Goal: Task Accomplishment & Management: Complete application form

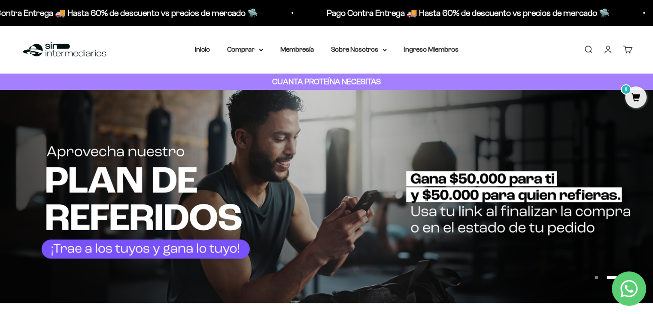
click at [608, 49] on link "Iniciar sesión" at bounding box center [608, 49] width 9 height 9
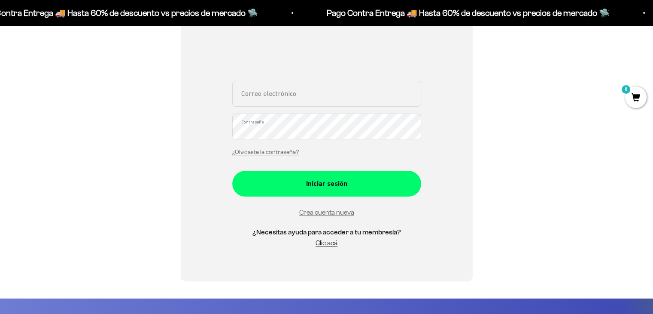
scroll to position [172, 0]
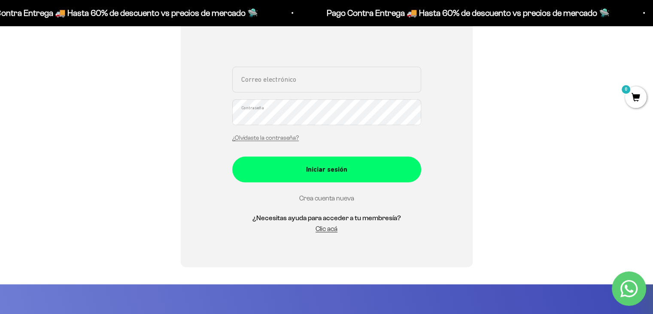
click at [345, 197] on link "Crea cuenta nueva" at bounding box center [326, 197] width 55 height 7
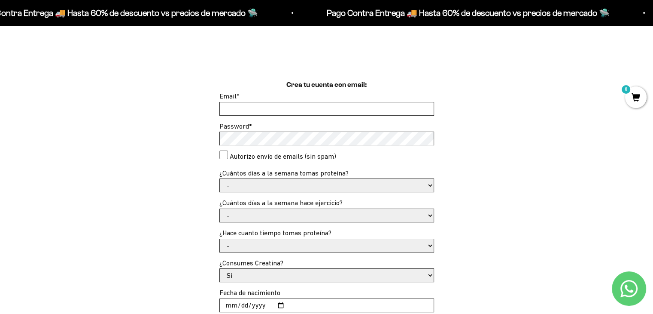
scroll to position [215, 0]
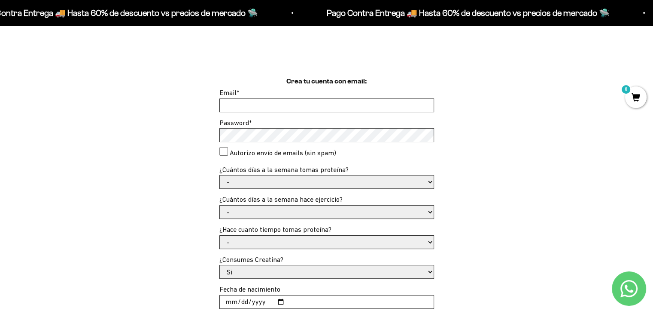
click at [350, 103] on input "Email *" at bounding box center [327, 105] width 214 height 13
type input "joanferneycabreramontilla@gmail.com"
click at [430, 179] on select "- 1 o 2 3 a 5 6 o 7" at bounding box center [327, 181] width 214 height 13
select select "6 o 7"
click at [220, 175] on select "- 1 o 2 3 a 5 6 o 7" at bounding box center [327, 181] width 214 height 13
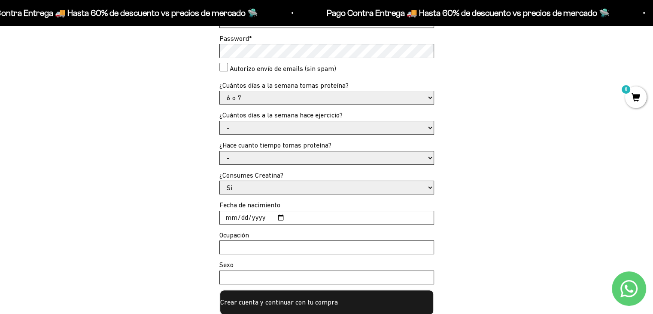
scroll to position [301, 0]
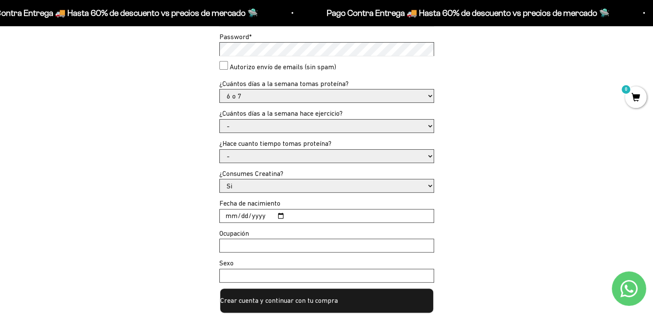
click at [428, 126] on select "- No hago 1 a 2 días 3 a 5 días 6 o 7 días" at bounding box center [327, 125] width 214 height 13
select select "6 o 7 días"
click at [220, 119] on select "- No hago 1 a 2 días 3 a 5 días 6 o 7 días" at bounding box center [327, 125] width 214 height 13
click at [428, 155] on select "- Apenas estoy empezando Menos de 6 meses Más de 6 meses Hace más de un año" at bounding box center [327, 156] width 214 height 13
select select "Hace más de un año"
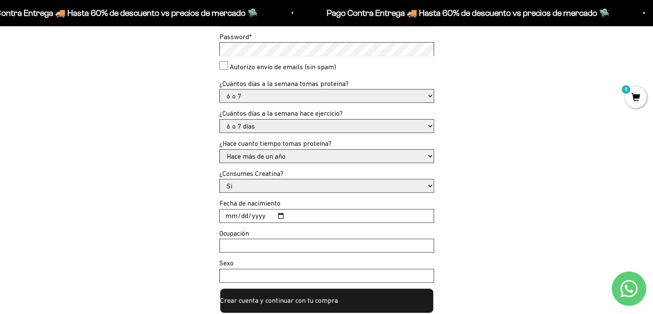
click at [220, 150] on select "- Apenas estoy empezando Menos de 6 meses Más de 6 meses Hace más de un año" at bounding box center [327, 156] width 214 height 13
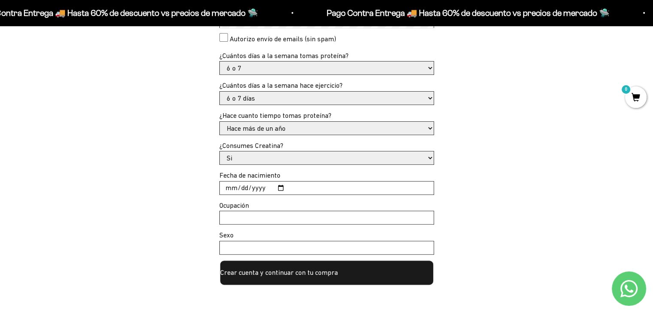
scroll to position [344, 0]
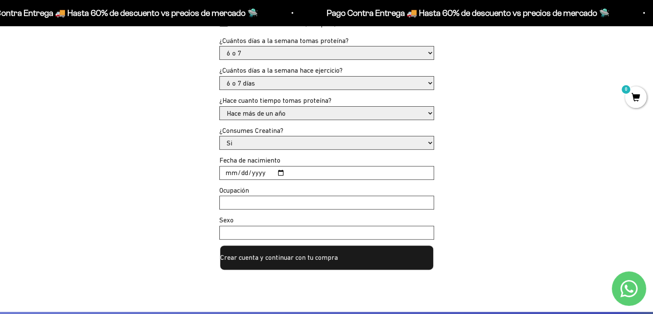
click at [430, 142] on select "Si No" at bounding box center [327, 142] width 214 height 13
click at [420, 172] on input "Fecha de nacimiento" at bounding box center [327, 172] width 214 height 13
click at [280, 171] on input "Fecha de nacimiento" at bounding box center [327, 172] width 214 height 13
click at [264, 171] on input "2025-11-13" at bounding box center [327, 172] width 214 height 13
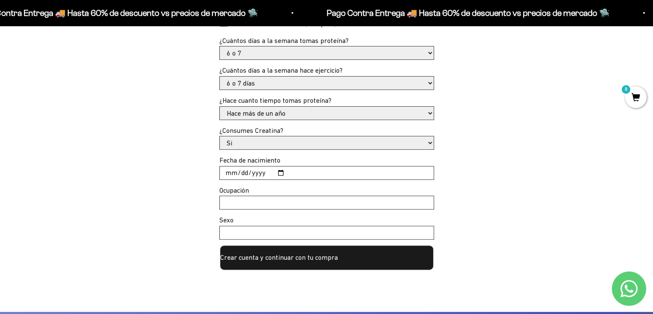
click at [264, 171] on input "2025-11-13" at bounding box center [327, 172] width 214 height 13
click at [264, 176] on input "2025-11-13" at bounding box center [327, 172] width 214 height 13
click at [278, 175] on input "2025-11-13" at bounding box center [327, 172] width 214 height 13
click at [278, 171] on input "2025-11-13" at bounding box center [327, 172] width 214 height 13
type input "1982-11-13"
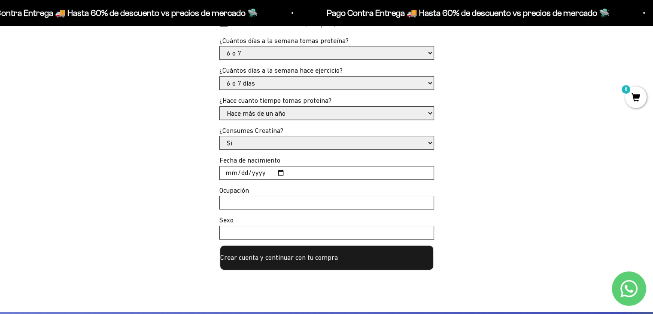
click at [311, 198] on input "Ocupación" at bounding box center [327, 202] width 214 height 13
type input "comerciente"
click at [319, 229] on input "Sexo" at bounding box center [327, 232] width 214 height 13
type input "M"
click at [253, 201] on input "comerciente" at bounding box center [327, 202] width 214 height 13
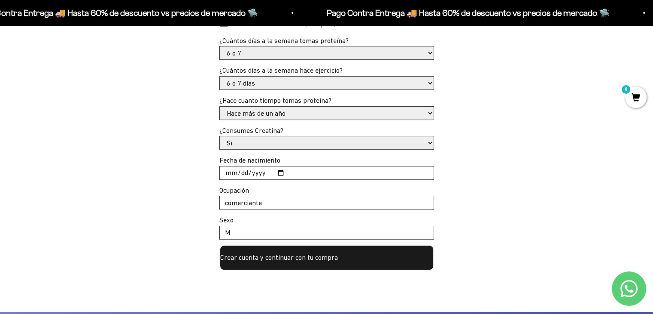
type input "comerciante"
click at [95, 217] on div "Crea tu cuenta con email: Email * joanferneycabreramontilla@gmail.com Password …" at bounding box center [327, 108] width 612 height 323
click at [253, 264] on button "Crear cuenta y continuar con tu compra" at bounding box center [327, 257] width 215 height 26
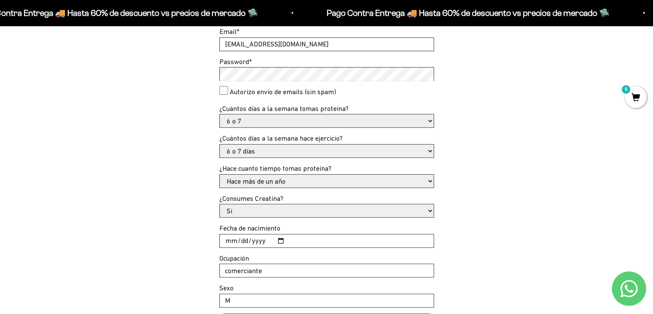
scroll to position [212, 0]
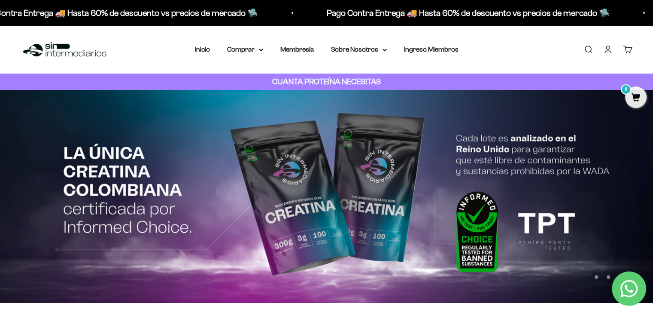
click at [607, 51] on link "Cuenta" at bounding box center [608, 49] width 9 height 9
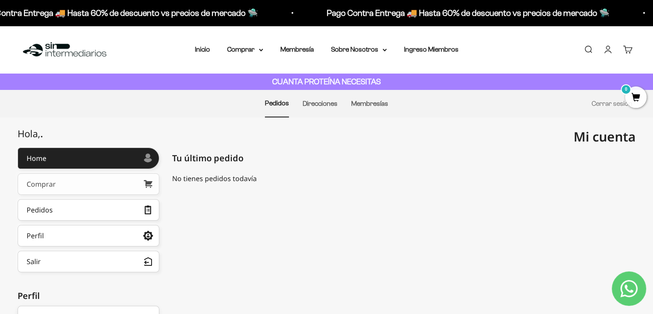
click at [67, 181] on link "Comprar" at bounding box center [89, 183] width 142 height 21
click at [605, 49] on link "Cuenta" at bounding box center [608, 49] width 9 height 9
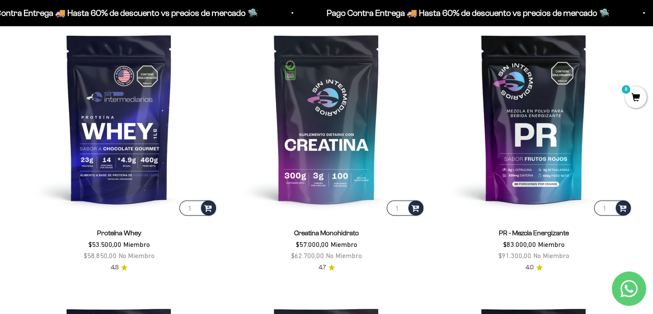
scroll to position [430, 0]
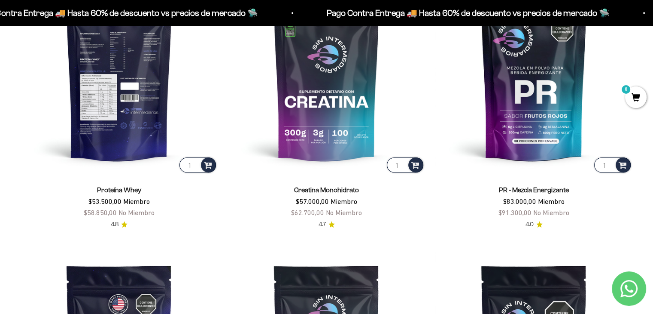
click at [117, 84] on img at bounding box center [119, 75] width 197 height 197
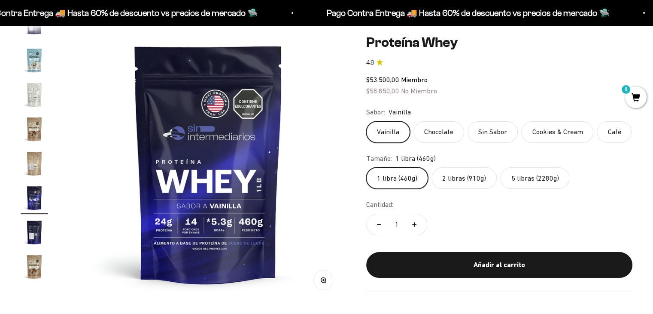
scroll to position [0, 4887]
click at [469, 177] on label "2 libras (910g)" at bounding box center [464, 177] width 65 height 21
click at [366, 167] on input "2 libras (910g)" at bounding box center [366, 167] width 0 height 0
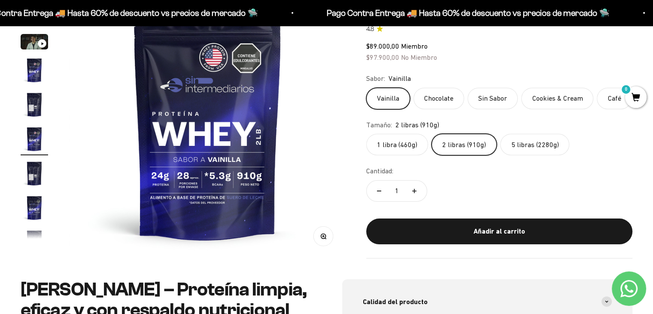
scroll to position [129, 0]
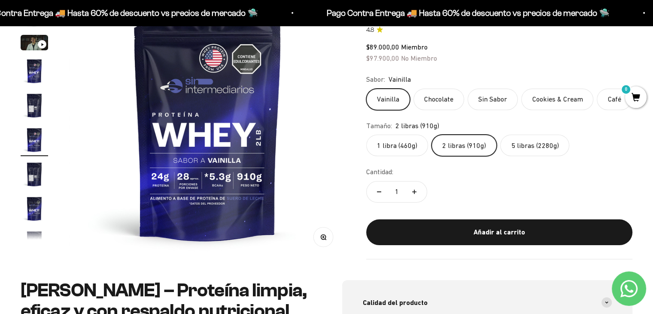
click at [395, 147] on label "1 libra (460g)" at bounding box center [397, 144] width 62 height 21
click at [366, 134] on input "1 libra (460g)" at bounding box center [366, 134] width 0 height 0
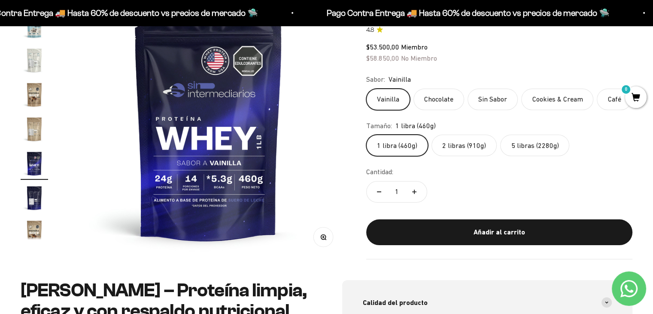
scroll to position [413, 0]
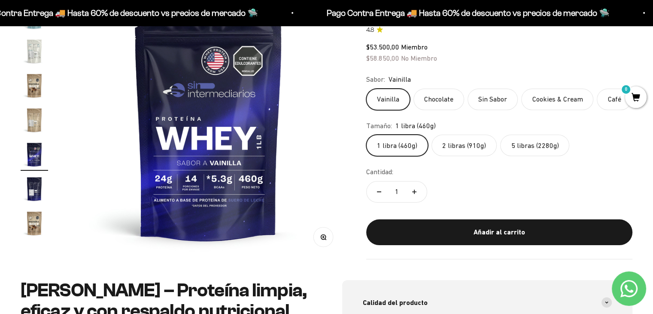
click at [469, 141] on label "2 libras (910g)" at bounding box center [464, 144] width 65 height 21
click at [366, 134] on input "2 libras (910g)" at bounding box center [366, 134] width 0 height 0
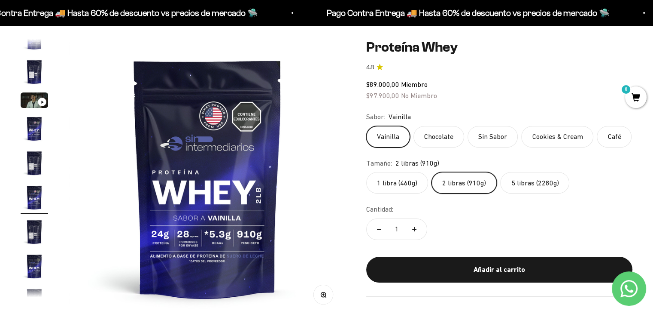
scroll to position [86, 0]
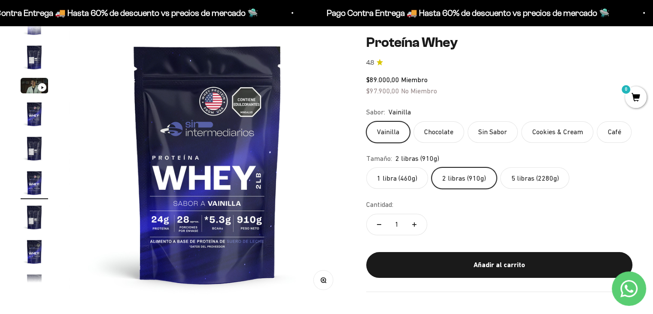
click at [557, 138] on label "Cookies & Cream" at bounding box center [558, 131] width 72 height 21
click at [366, 121] on input "Cookies & Cream" at bounding box center [366, 121] width 0 height 0
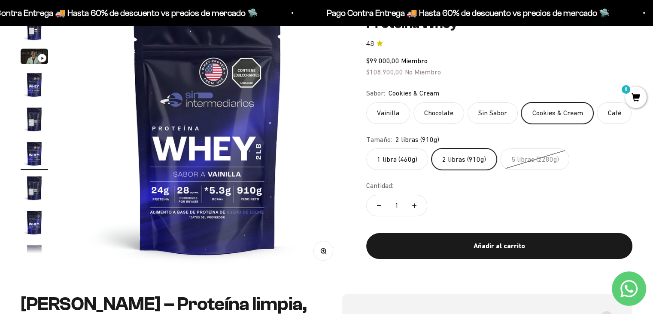
scroll to position [129, 0]
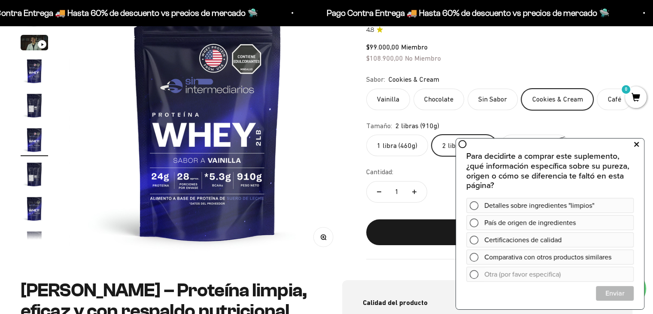
click at [638, 143] on icon at bounding box center [637, 144] width 5 height 11
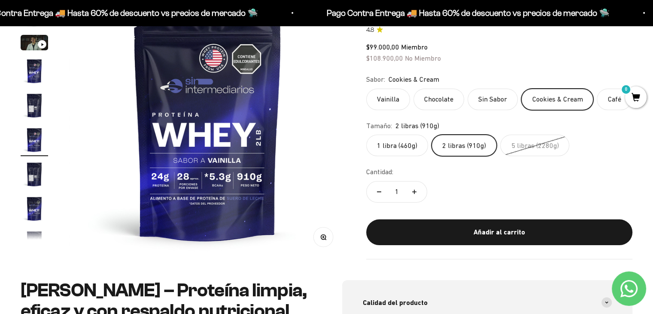
click at [40, 172] on img "Ir al artículo 7" at bounding box center [34, 173] width 27 height 27
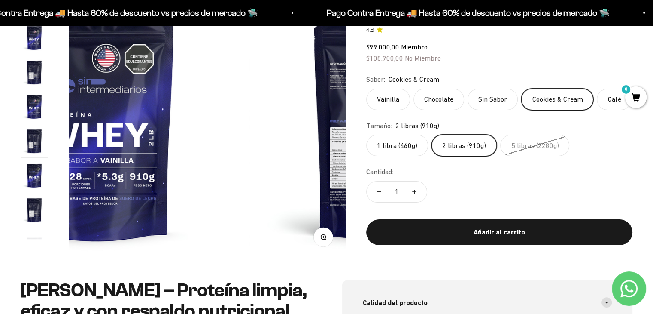
scroll to position [0, 0]
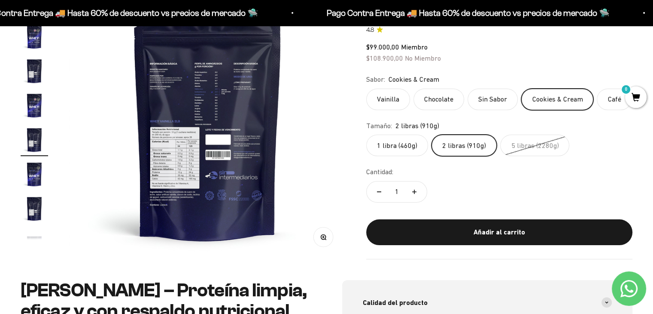
click at [189, 157] on img at bounding box center [207, 120] width 277 height 277
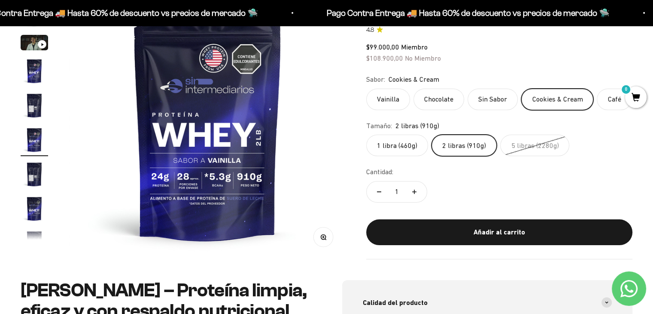
click at [31, 171] on img "Ir al artículo 7" at bounding box center [34, 173] width 27 height 27
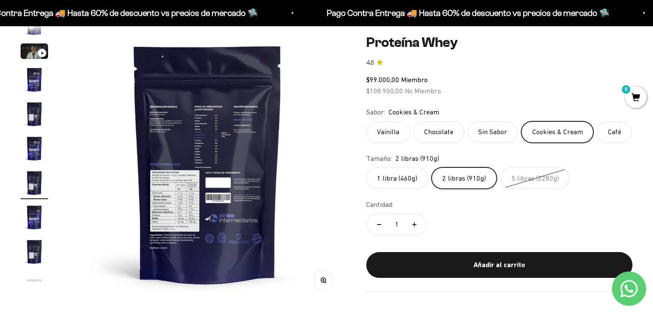
click at [323, 280] on icon "button" at bounding box center [324, 280] width 6 height 6
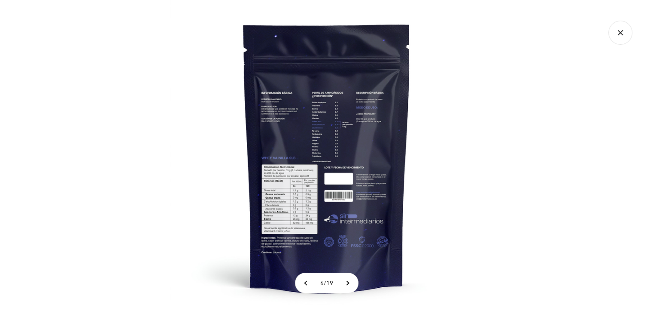
click at [319, 221] on img at bounding box center [327, 157] width 314 height 314
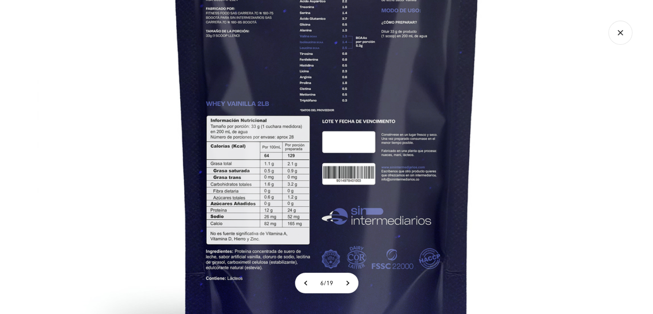
click at [319, 221] on img at bounding box center [327, 102] width 580 height 580
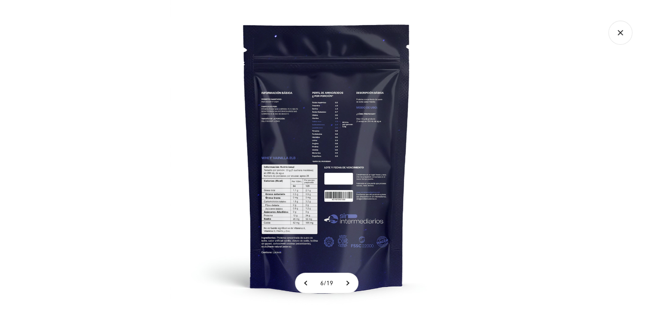
click at [319, 221] on img at bounding box center [327, 157] width 314 height 314
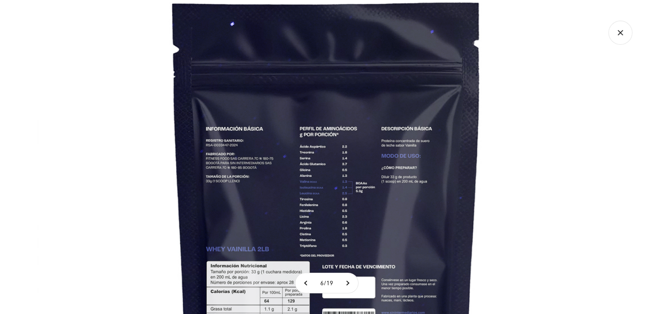
click at [552, 121] on img at bounding box center [327, 247] width 580 height 580
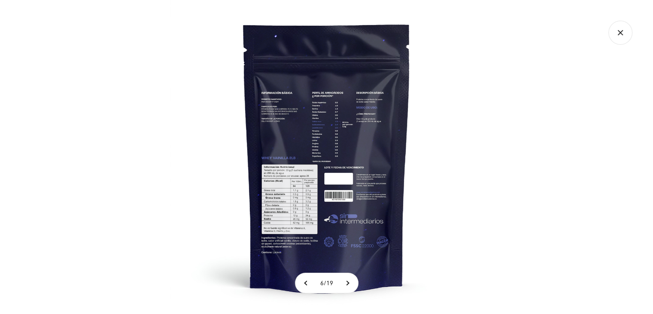
click at [621, 32] on icon "Cerrar galería" at bounding box center [620, 32] width 5 height 5
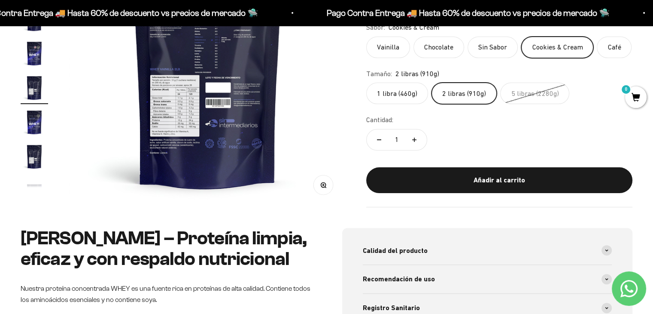
scroll to position [129, 0]
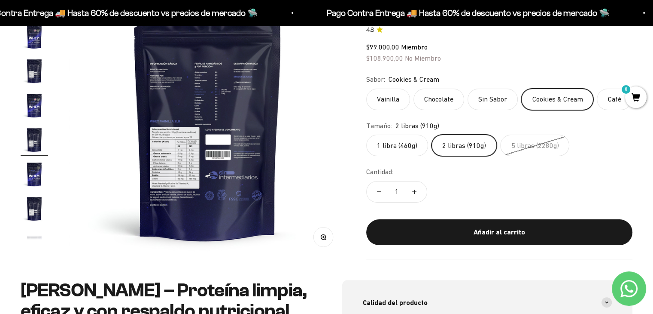
click at [30, 68] on img "Ir al artículo 5" at bounding box center [34, 70] width 27 height 27
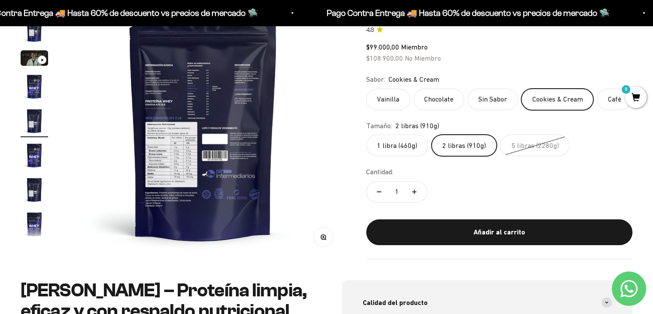
scroll to position [0, 1150]
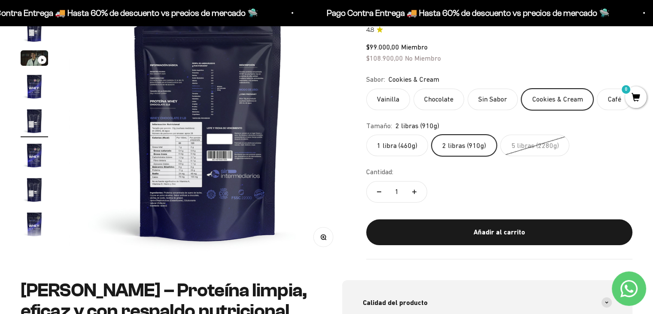
click at [34, 164] on img "Ir al artículo 6" at bounding box center [34, 154] width 27 height 27
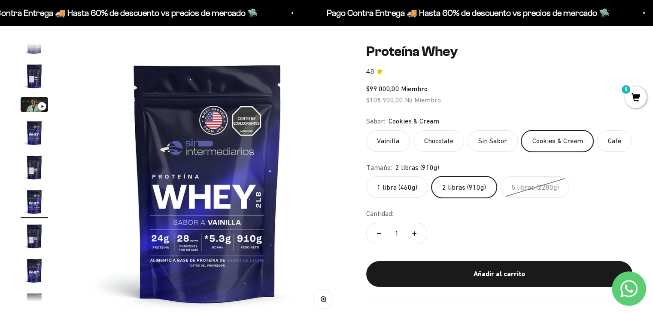
scroll to position [86, 0]
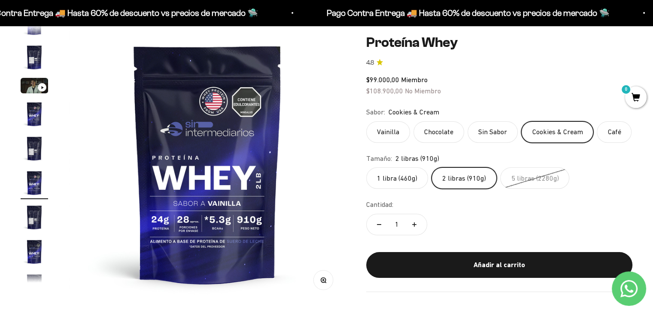
click at [512, 66] on link "4.8" at bounding box center [499, 62] width 266 height 9
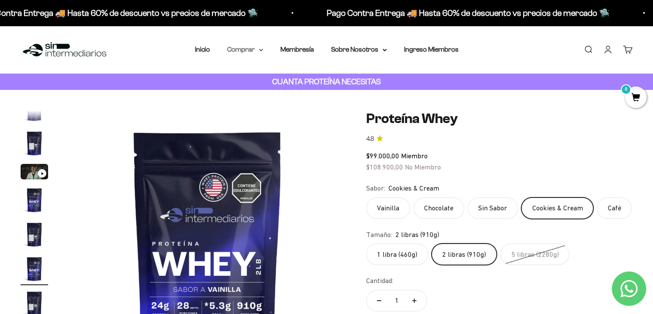
click at [259, 51] on icon at bounding box center [261, 50] width 4 height 3
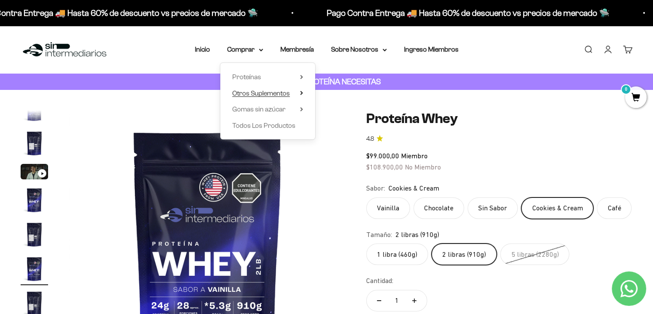
click at [278, 93] on span "Otros Suplementos" at bounding box center [261, 92] width 58 height 7
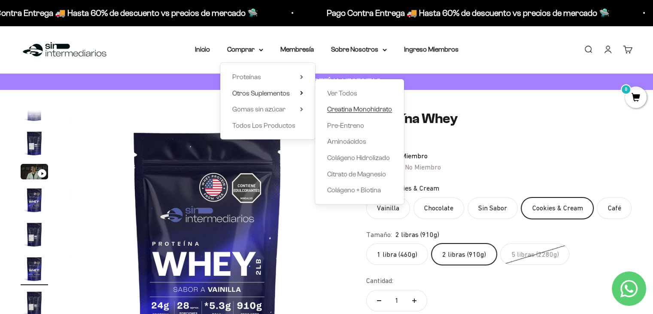
click at [345, 108] on span "Creatina Monohidrato" at bounding box center [359, 108] width 65 height 7
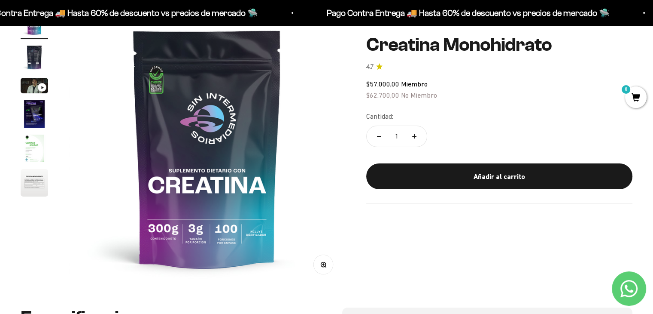
scroll to position [86, 0]
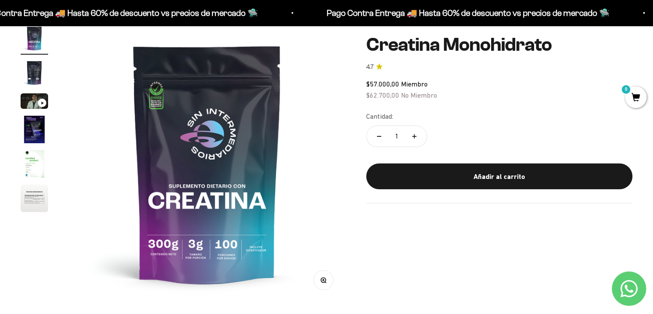
click at [196, 165] on img at bounding box center [207, 162] width 277 height 277
click at [31, 71] on img "Ir al artículo 2" at bounding box center [34, 72] width 27 height 27
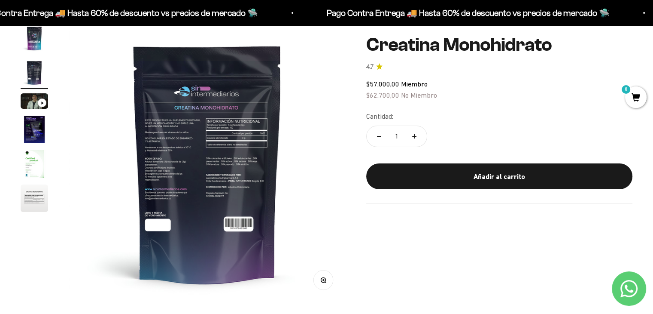
click at [31, 137] on img "Ir al artículo 4" at bounding box center [34, 129] width 27 height 27
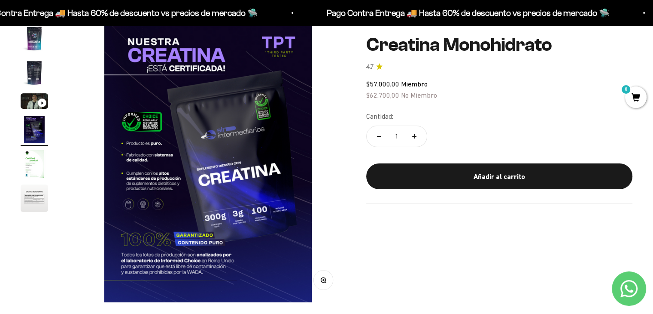
scroll to position [0, 863]
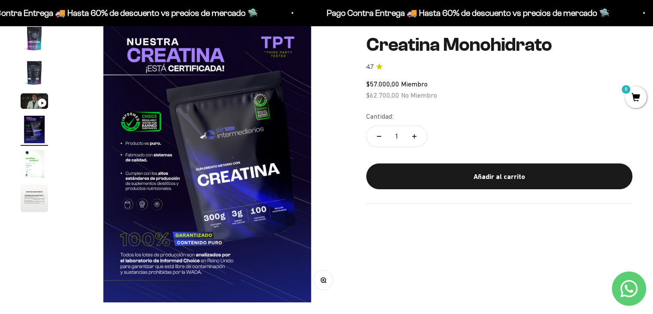
click at [31, 171] on img "Ir al artículo 5" at bounding box center [34, 163] width 27 height 27
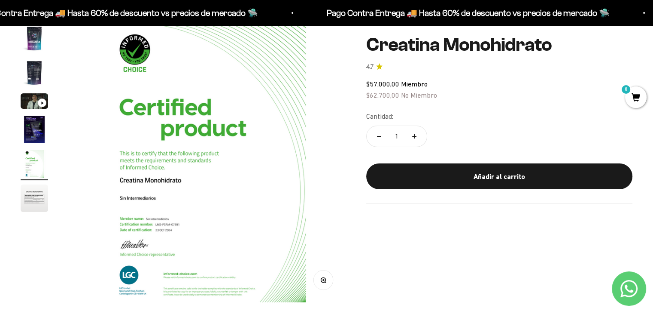
scroll to position [0, 1150]
click at [33, 198] on img "Ir al artículo 6" at bounding box center [34, 197] width 27 height 27
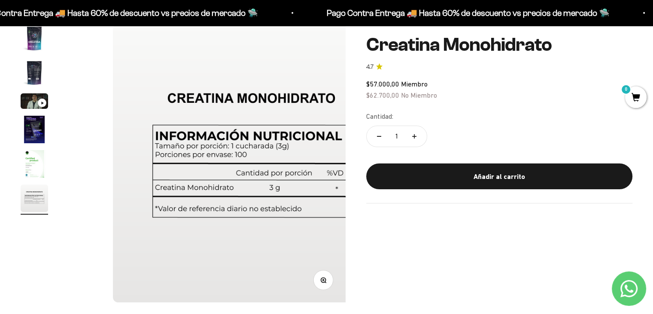
scroll to position [0, 1437]
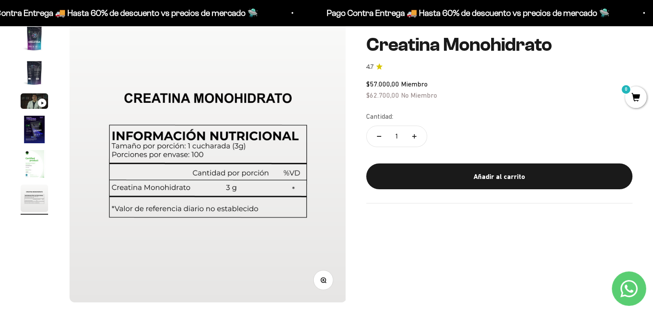
click at [29, 35] on img "Ir al artículo 1" at bounding box center [34, 37] width 27 height 27
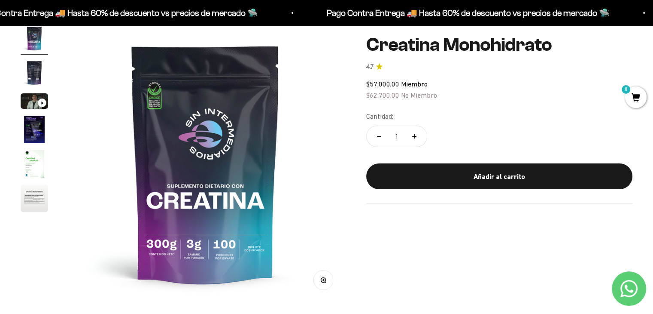
scroll to position [0, 0]
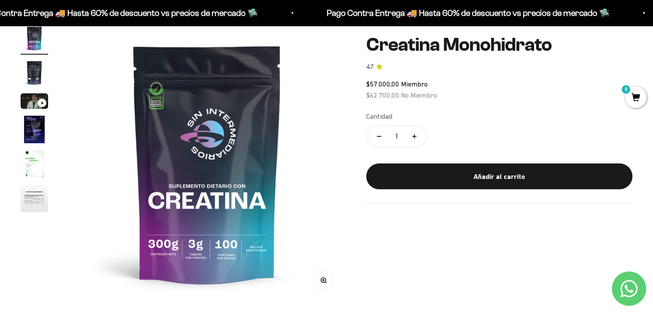
drag, startPoint x: 493, startPoint y: 94, endPoint x: 478, endPoint y: 92, distance: 15.6
click at [493, 94] on div "$57.000,00 Miembro $62.700,00 No Miembro" at bounding box center [499, 90] width 266 height 22
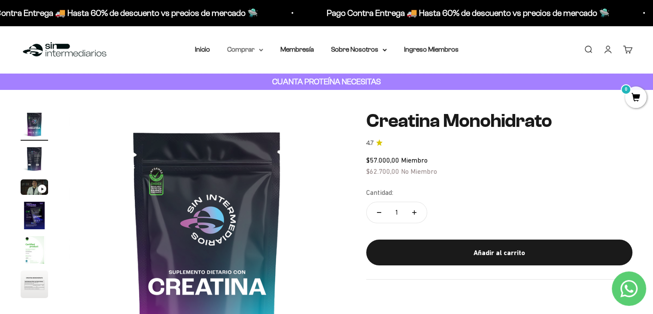
click at [256, 46] on summary "Comprar" at bounding box center [245, 49] width 36 height 11
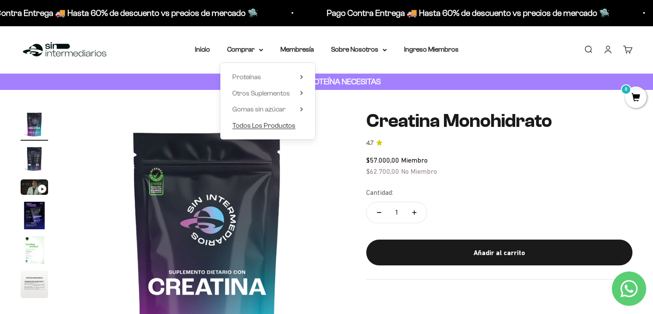
click at [281, 126] on span "Todos Los Productos" at bounding box center [263, 125] width 63 height 7
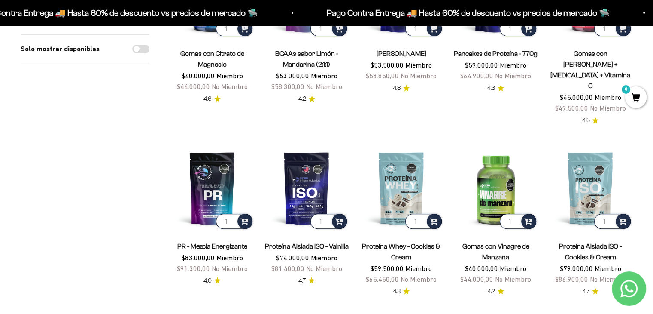
scroll to position [344, 0]
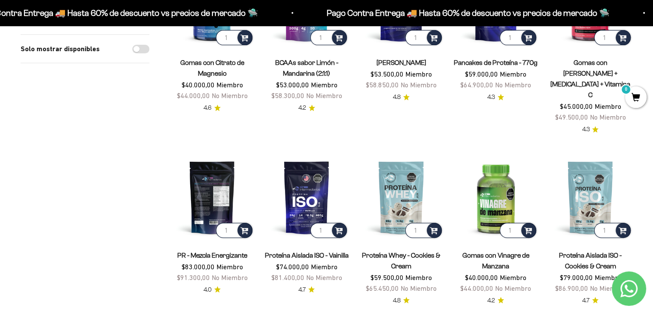
click at [213, 175] on img at bounding box center [212, 197] width 84 height 84
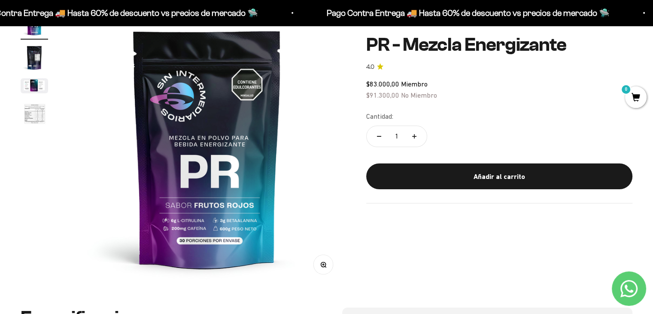
scroll to position [86, 0]
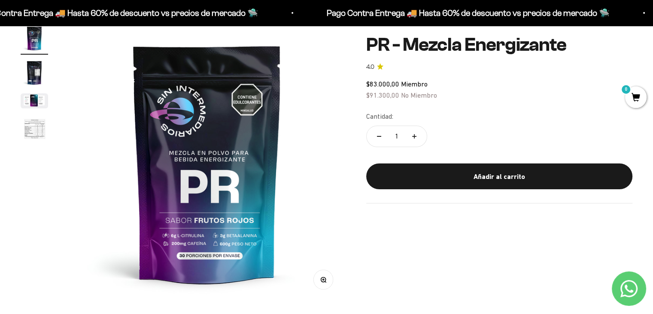
click at [31, 71] on img "Ir al artículo 2" at bounding box center [34, 72] width 27 height 27
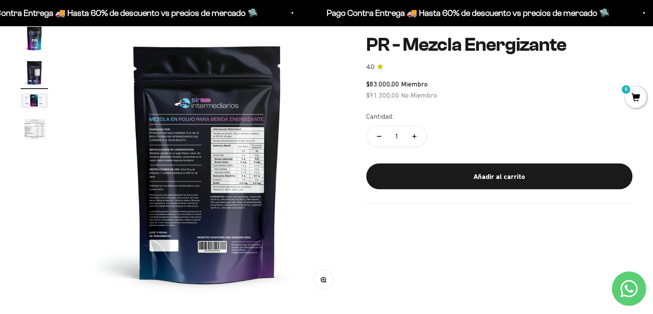
click at [172, 147] on img at bounding box center [207, 162] width 277 height 277
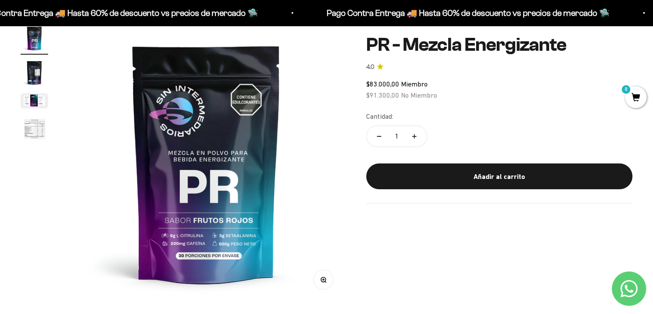
scroll to position [0, 0]
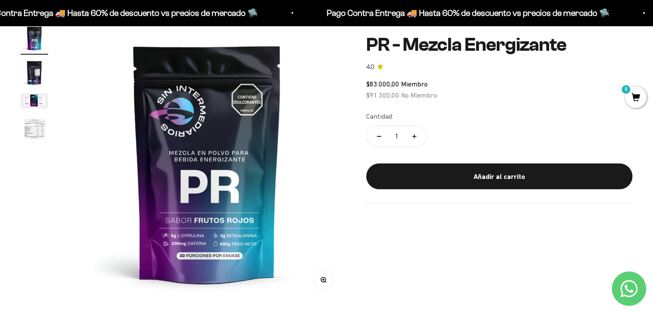
click at [31, 100] on img "Ir al artículo 3" at bounding box center [34, 100] width 27 height 15
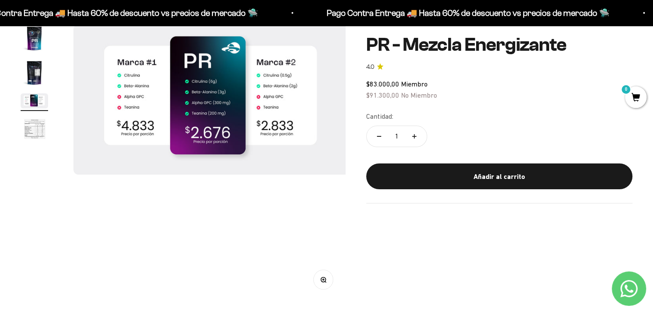
scroll to position [0, 575]
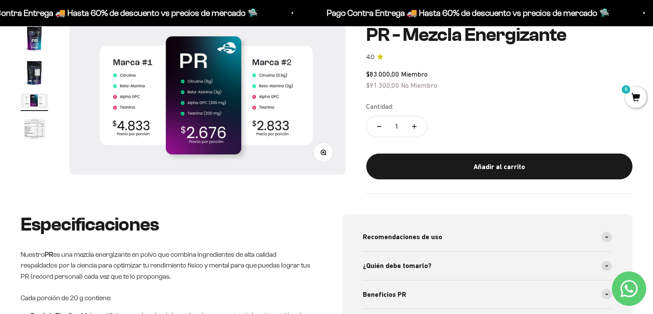
click at [35, 76] on img "Ir al artículo 2" at bounding box center [34, 72] width 27 height 27
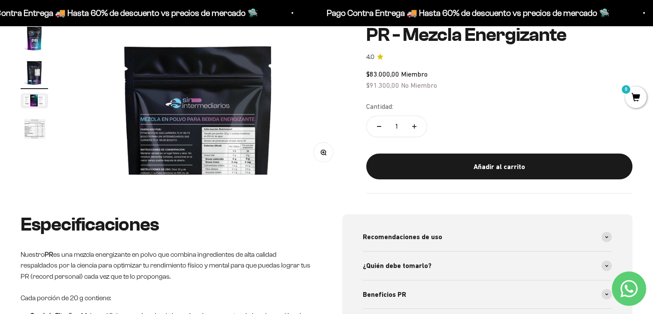
scroll to position [0, 287]
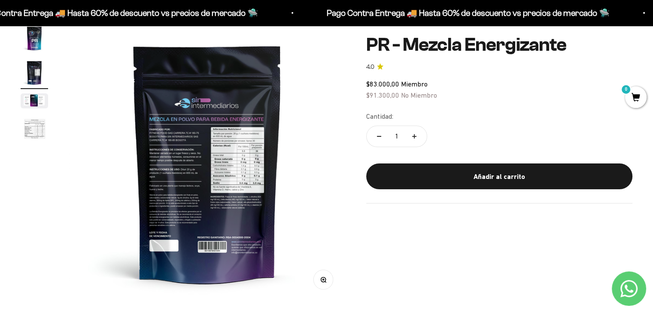
click at [323, 281] on icon "button" at bounding box center [324, 279] width 6 height 6
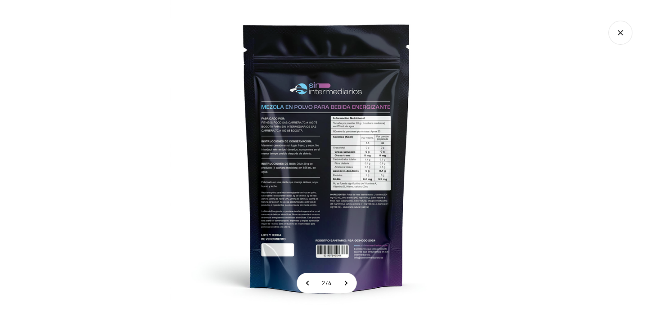
click at [353, 183] on img at bounding box center [327, 157] width 314 height 314
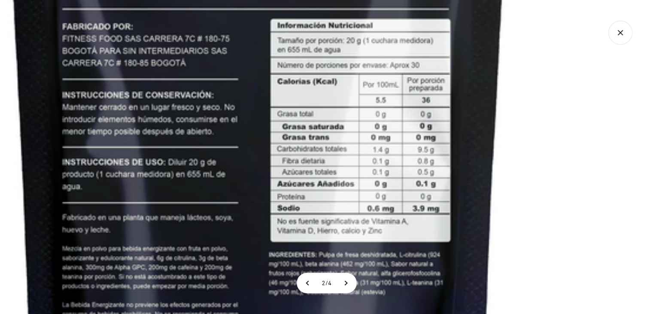
click at [259, 179] on img at bounding box center [258, 141] width 941 height 941
click at [456, 129] on img at bounding box center [258, 141] width 941 height 941
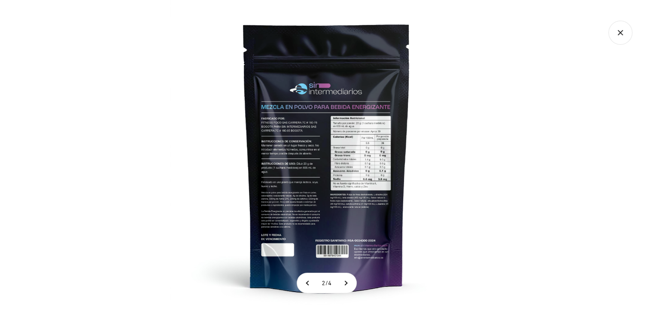
click at [621, 34] on icon "Cerrar galería" at bounding box center [621, 33] width 24 height 24
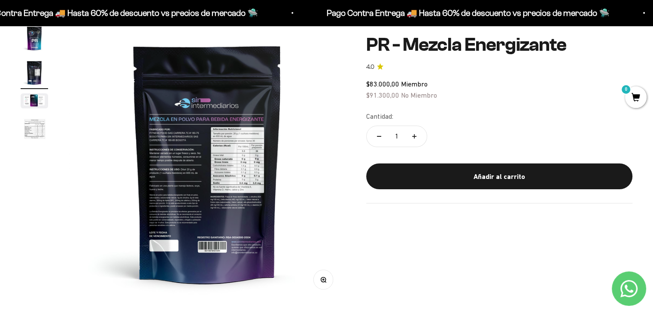
scroll to position [0, 0]
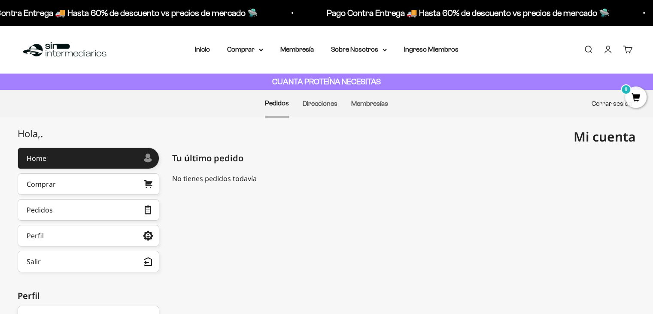
click at [608, 105] on link "Cerrar sesión" at bounding box center [612, 103] width 41 height 7
